Goal: Check status

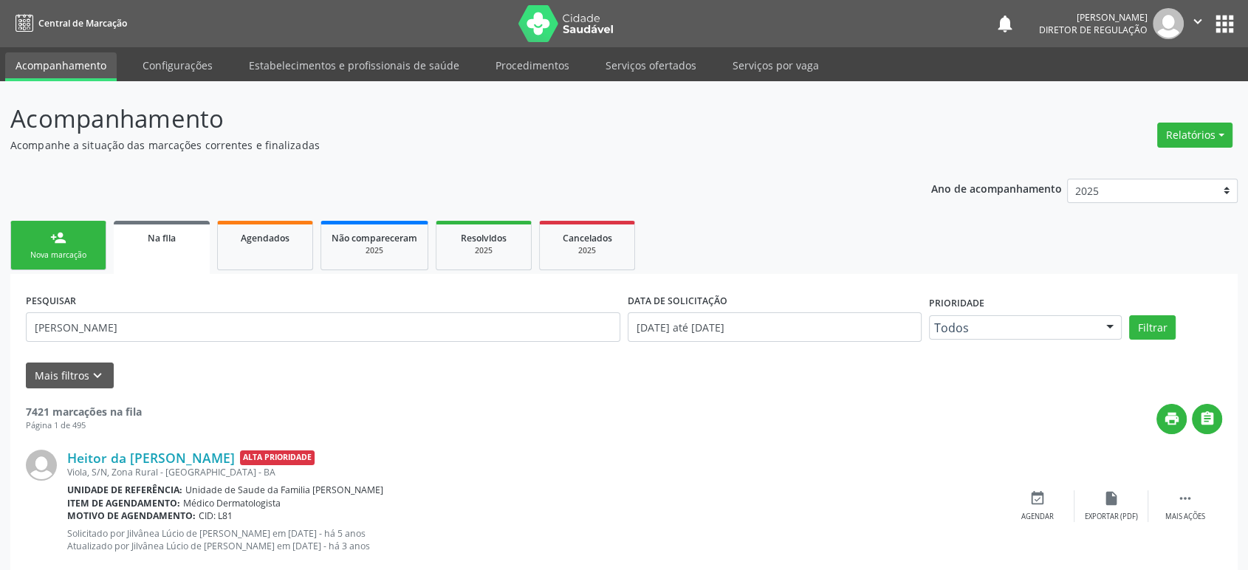
type input "[PERSON_NAME]"
click at [1130, 315] on button "Filtrar" at bounding box center [1153, 327] width 47 height 25
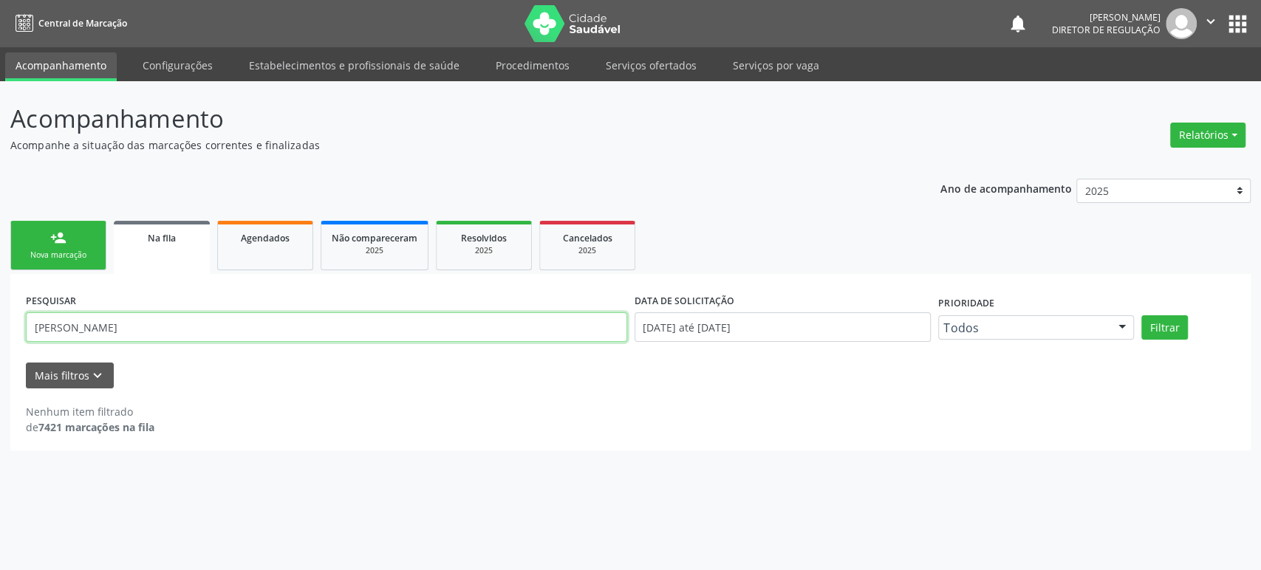
click at [315, 329] on input "JESSICA SANTOS DE OLIVEIRA" at bounding box center [326, 327] width 601 height 30
click at [1141, 315] on button "Filtrar" at bounding box center [1164, 327] width 47 height 25
